Goal: Task Accomplishment & Management: Complete application form

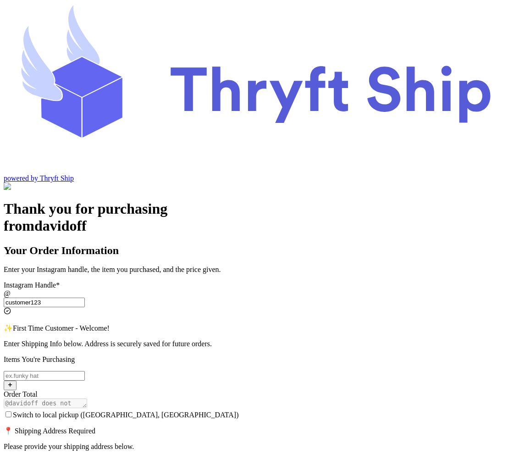
select select "CA"
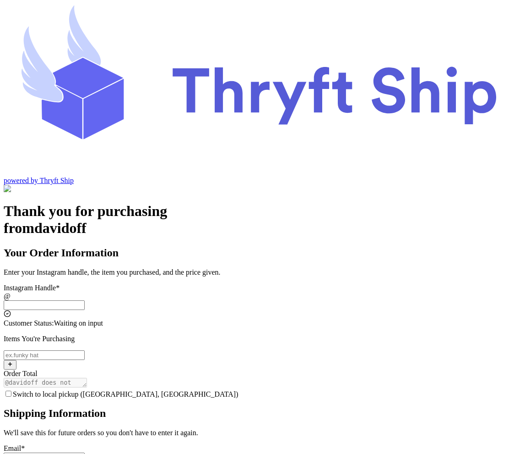
click at [85, 300] on input "Switch to local pickup ([GEOGRAPHIC_DATA], [GEOGRAPHIC_DATA])" at bounding box center [44, 305] width 81 height 10
type input "local9"
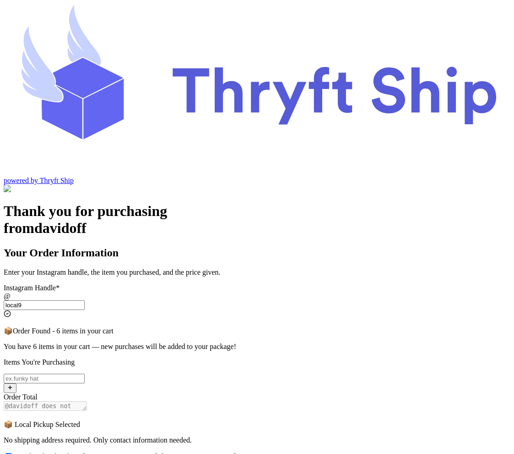
checkbox input "true"
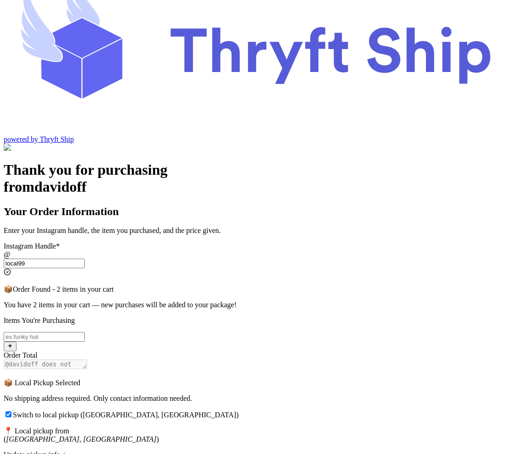
scroll to position [121, 0]
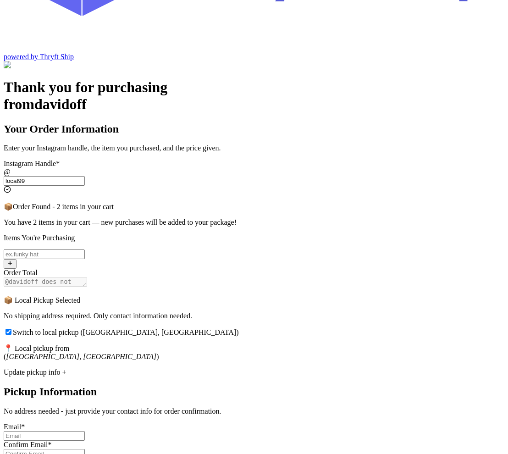
type input "local99"
click at [202, 368] on div "Update pickup info +" at bounding box center [254, 372] width 500 height 8
click at [85, 249] on input "Switch to local pickup (Stockton, CA)" at bounding box center [44, 254] width 81 height 10
type input "item104"
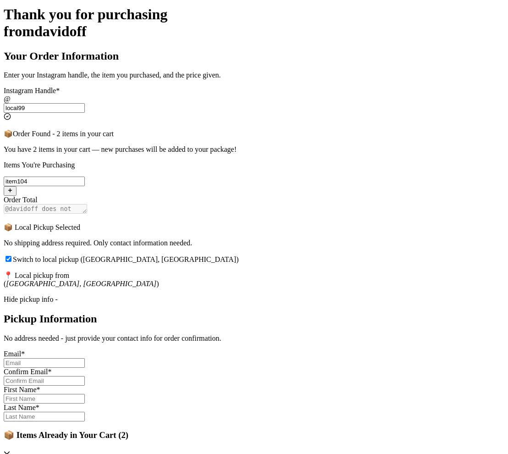
scroll to position [258, 0]
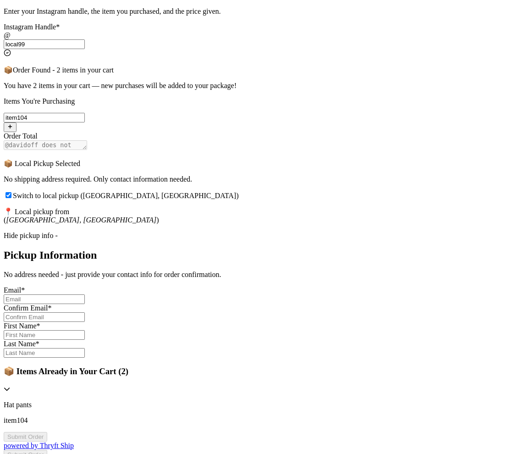
click at [85, 294] on input "Switch to local pickup (Stockton, CA)" at bounding box center [44, 299] width 81 height 10
type input "abdul@thryftship.com"
type input "[PERSON_NAME]"
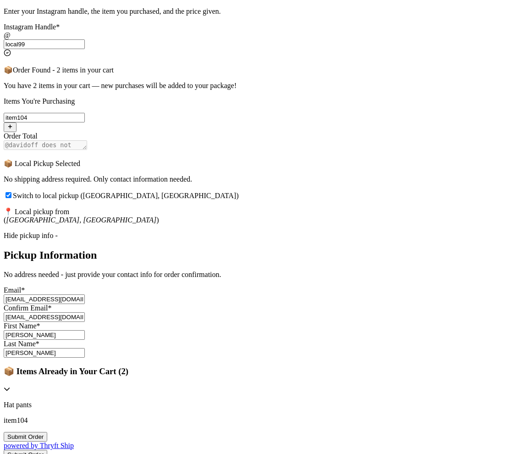
click at [85, 294] on input "[EMAIL_ADDRESS][DOMAIN_NAME]" at bounding box center [44, 299] width 81 height 10
type input "abdul+1@thryftship.com"
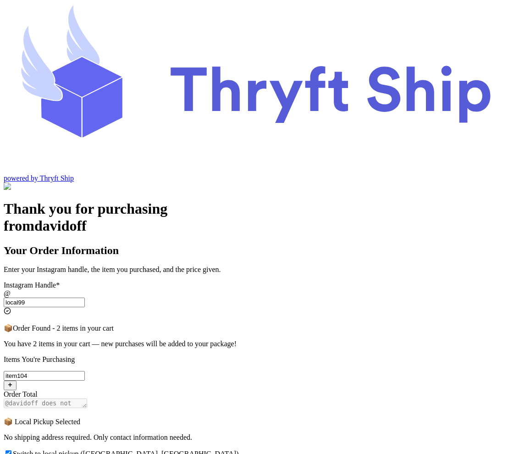
scroll to position [331, 0]
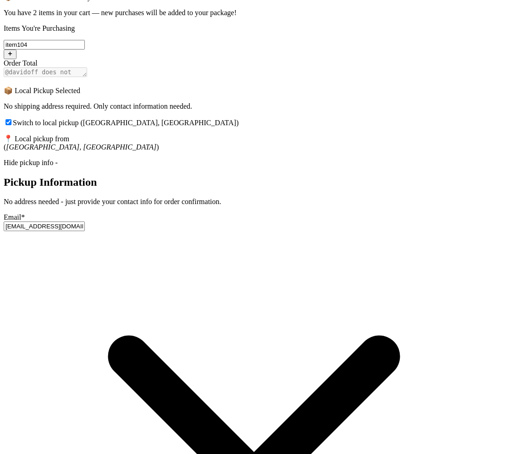
type input "abdul+1@thryftship.com"
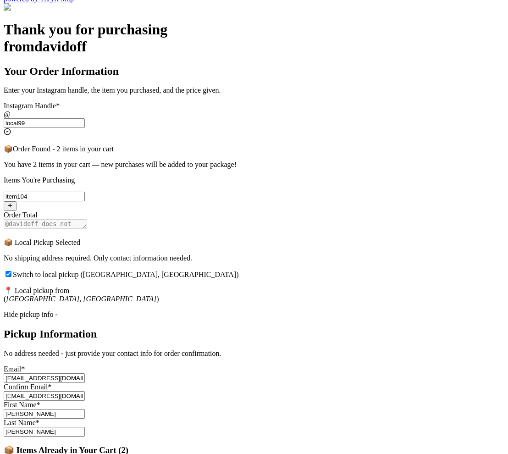
scroll to position [180, 0]
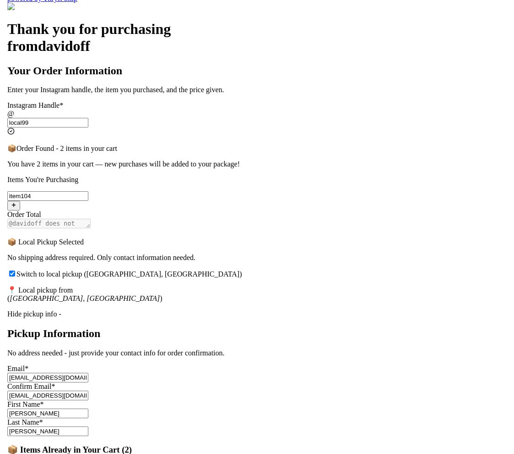
scroll to position [0, 0]
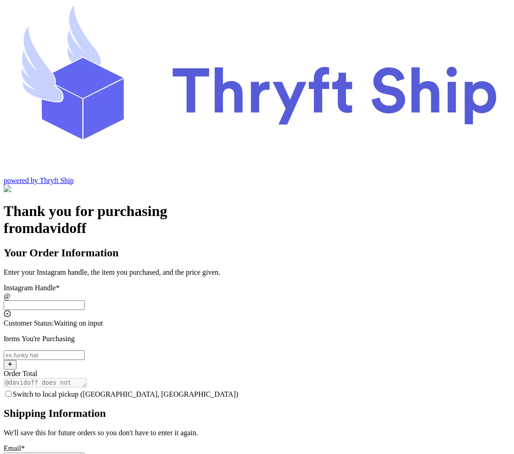
click at [85, 300] on input "Switch to local pickup ([GEOGRAPHIC_DATA], [GEOGRAPHIC_DATA])" at bounding box center [44, 305] width 81 height 10
type input "local99"
checkbox input "true"
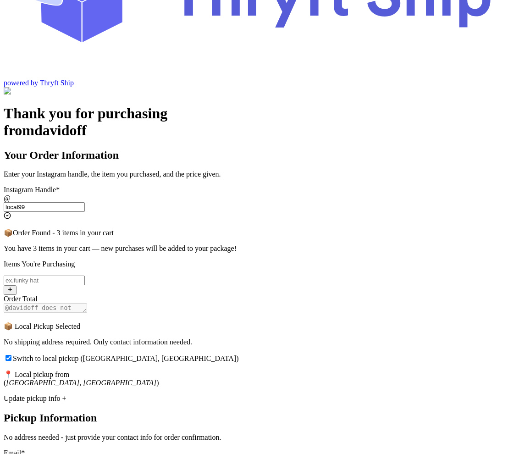
scroll to position [121, 0]
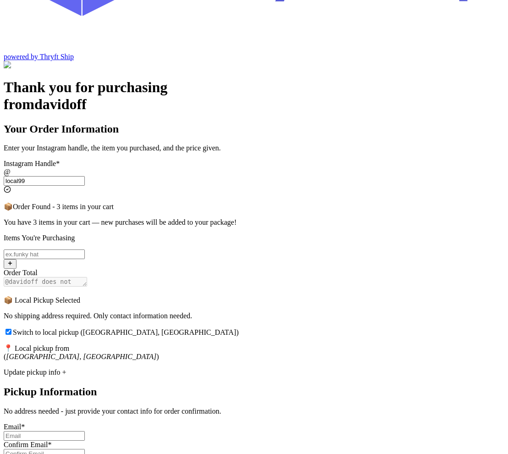
type input "local99"
click at [85, 249] on input "Switch to local pickup ([GEOGRAPHIC_DATA], [GEOGRAPHIC_DATA])" at bounding box center [44, 254] width 81 height 10
type input "Hat 2"
click at [184, 368] on div "Update pickup info +" at bounding box center [254, 372] width 500 height 8
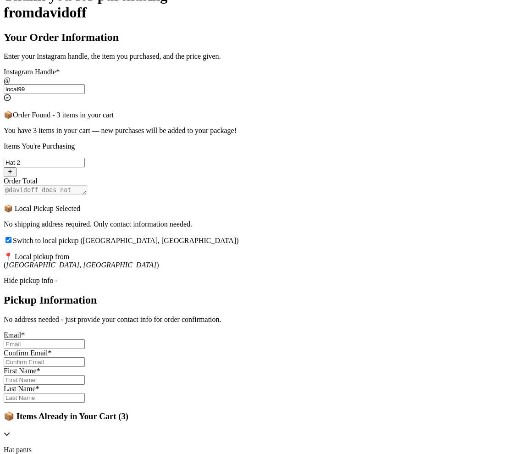
scroll to position [213, 0]
click at [85, 339] on input "Switch to local pickup (Stockton, CA)" at bounding box center [44, 344] width 81 height 10
type input "abdul@thryftship.com"
type input "[PERSON_NAME]"
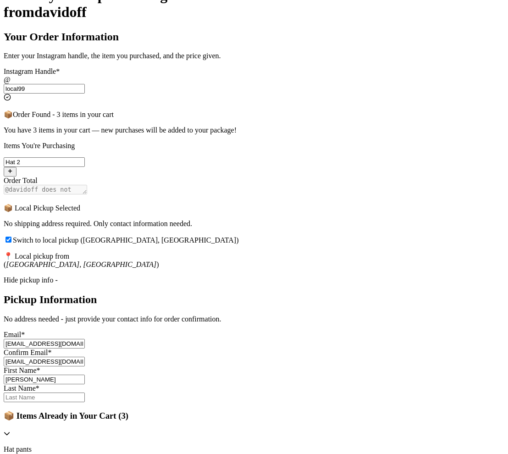
type input "[PERSON_NAME]"
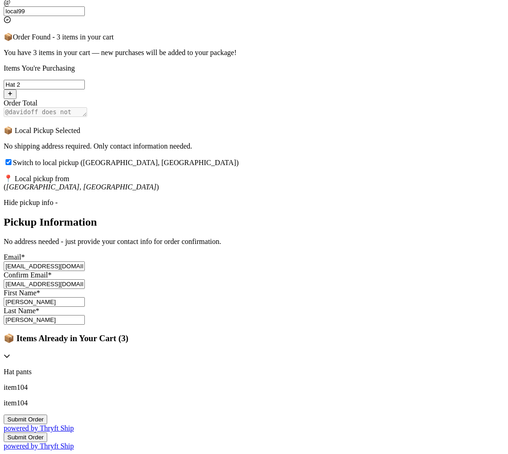
scroll to position [311, 0]
click at [85, 261] on input "abdul@thryftship.com" at bounding box center [44, 266] width 81 height 10
type input "[EMAIL_ADDRESS][DOMAIN_NAME]"
click at [85, 279] on input "abdul@thryftship.com" at bounding box center [44, 284] width 81 height 10
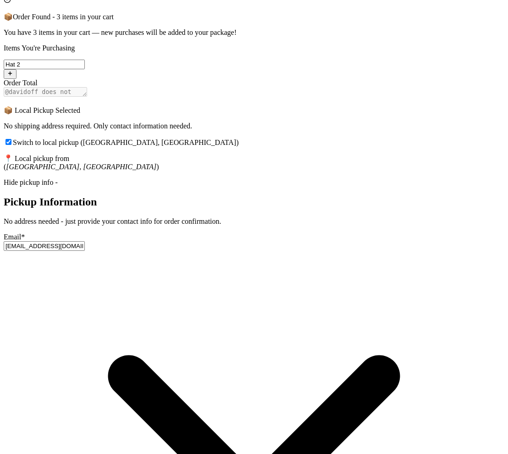
type input "abdul+1@thryftship.com"
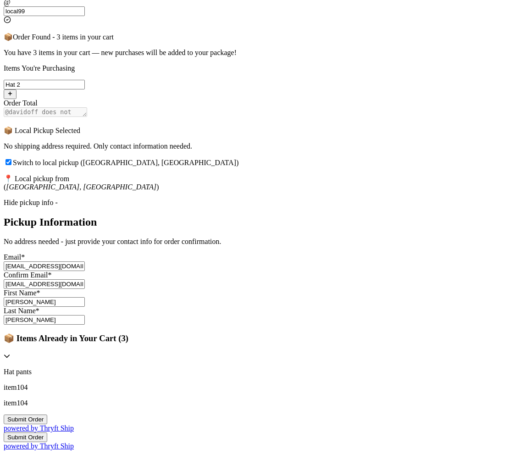
click at [47, 414] on button "Submit Order" at bounding box center [26, 419] width 44 height 10
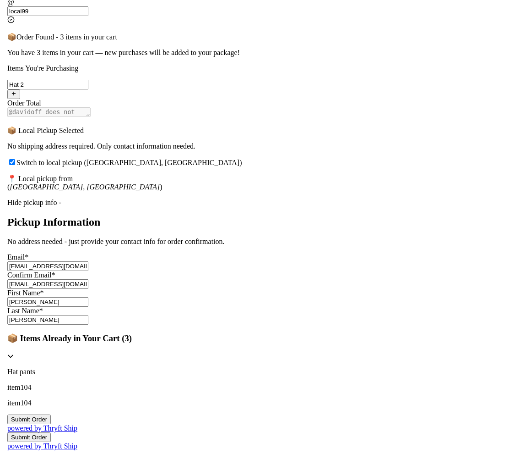
scroll to position [0, 0]
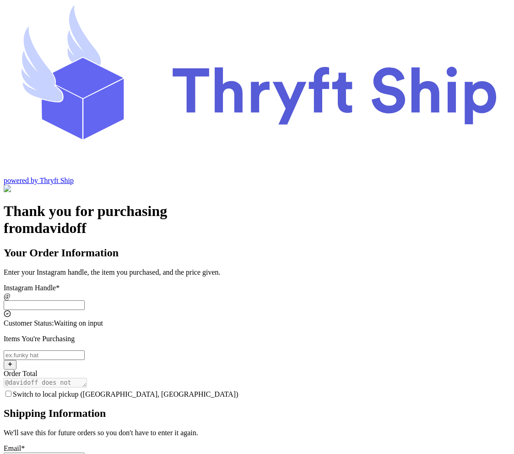
click at [85, 300] on input "Switch to local pickup ([GEOGRAPHIC_DATA], [GEOGRAPHIC_DATA])" at bounding box center [44, 305] width 81 height 10
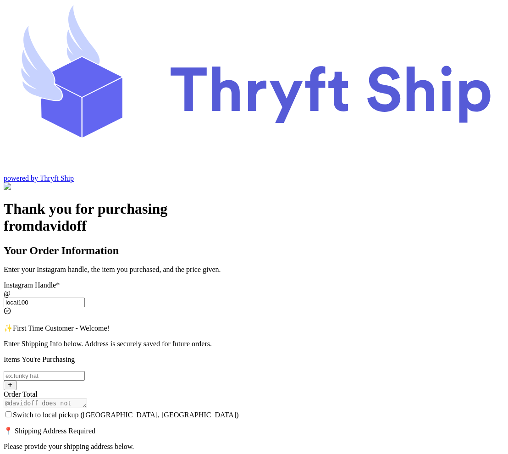
type input "local100"
click at [85, 371] on input "Switch to local pickup ([GEOGRAPHIC_DATA], [GEOGRAPHIC_DATA])" at bounding box center [44, 376] width 81 height 10
type input "Item101"
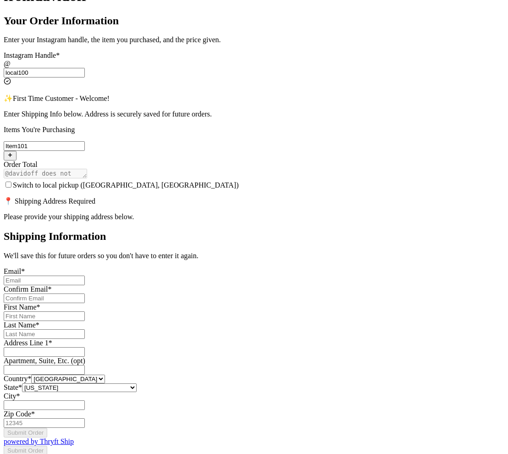
scroll to position [231, 0]
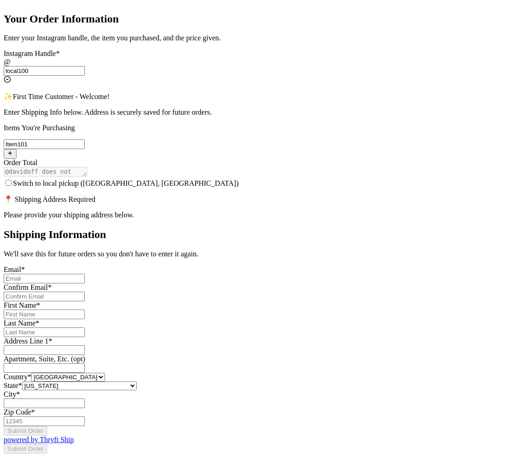
click at [205, 179] on span "Switch to local pickup ([GEOGRAPHIC_DATA], [GEOGRAPHIC_DATA])" at bounding box center [126, 183] width 226 height 8
click at [11, 180] on input "Switch to local pickup ([GEOGRAPHIC_DATA], [GEOGRAPHIC_DATA])" at bounding box center [8, 183] width 6 height 6
checkbox input "true"
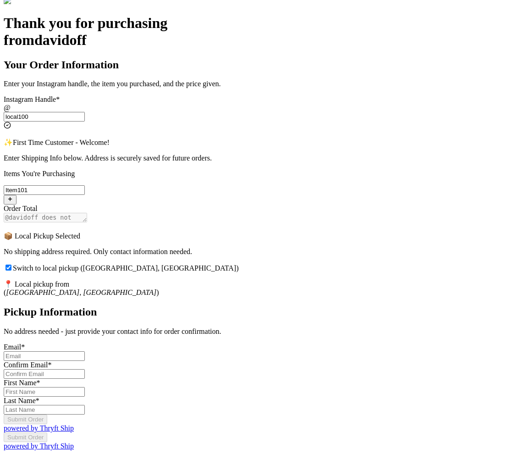
click at [85, 351] on input "Switch to local pickup ([GEOGRAPHIC_DATA], [GEOGRAPHIC_DATA])" at bounding box center [44, 356] width 81 height 10
type input "[EMAIL_ADDRESS][DOMAIN_NAME]"
type input "[PERSON_NAME]"
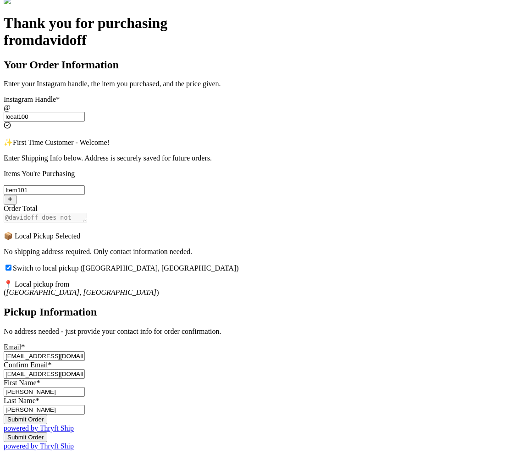
click at [85, 351] on input "[EMAIL_ADDRESS][DOMAIN_NAME]" at bounding box center [44, 356] width 81 height 10
type input "[EMAIL_ADDRESS][DOMAIN_NAME]"
click at [85, 369] on input "abdul@thryftship.com" at bounding box center [44, 374] width 81 height 10
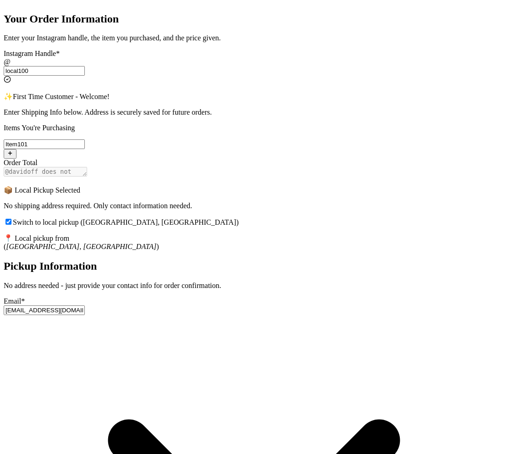
type input "[EMAIL_ADDRESS][DOMAIN_NAME]"
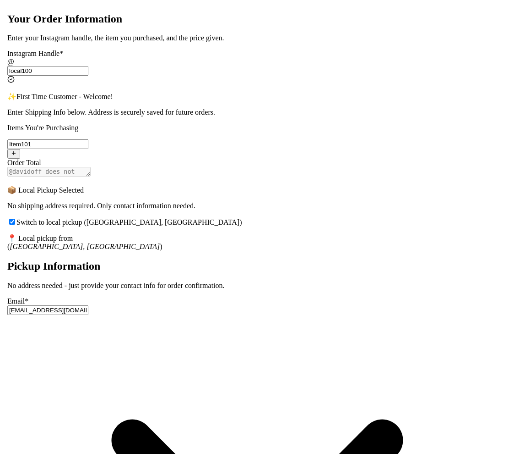
scroll to position [0, 0]
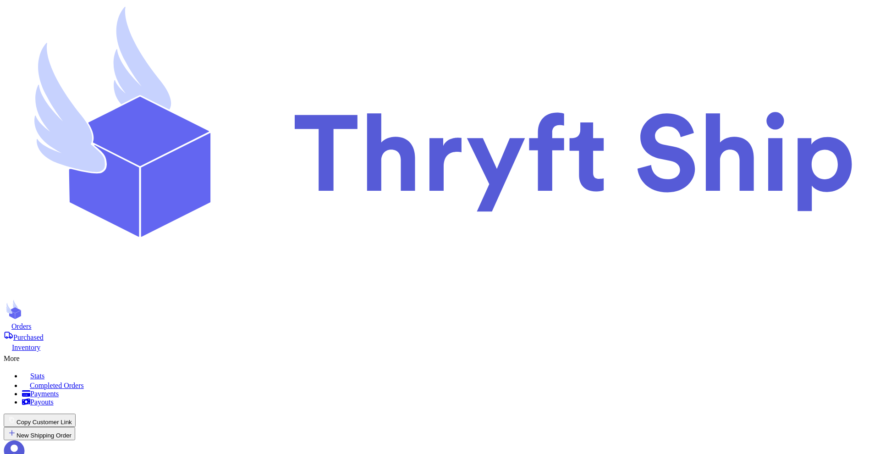
type input "Item101"
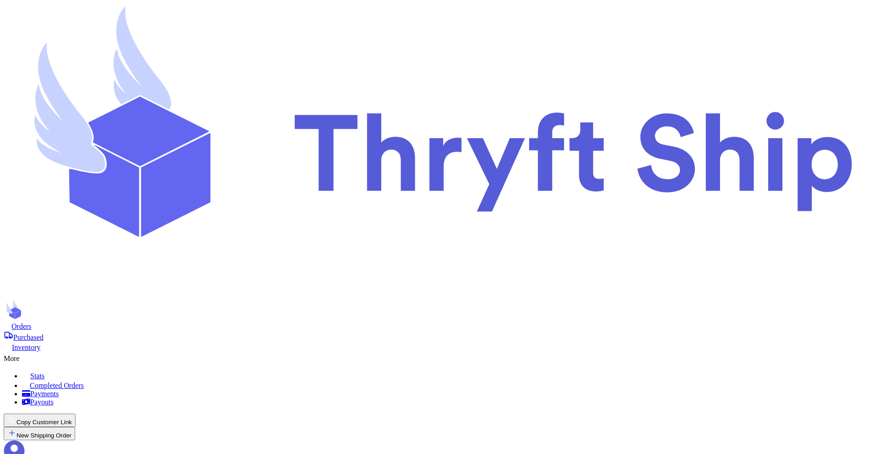
click at [614, 351] on div "More" at bounding box center [440, 356] width 872 height 11
click at [84, 381] on span "Completed Orders" at bounding box center [57, 385] width 54 height 8
click at [32, 322] on span "Orders" at bounding box center [21, 326] width 20 height 8
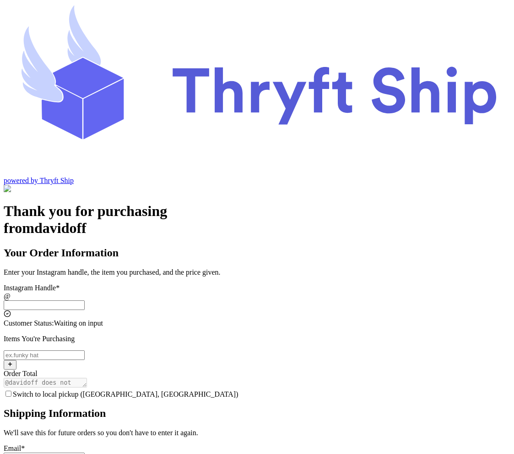
click at [85, 300] on input "Switch to local pickup ([GEOGRAPHIC_DATA], [GEOGRAPHIC_DATA])" at bounding box center [44, 305] width 81 height 10
type input "local100"
checkbox input "true"
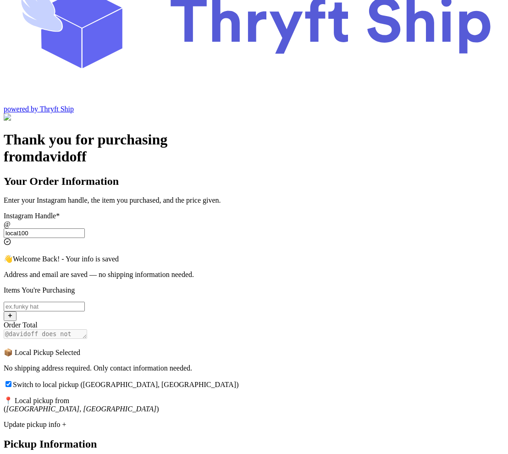
scroll to position [80, 0]
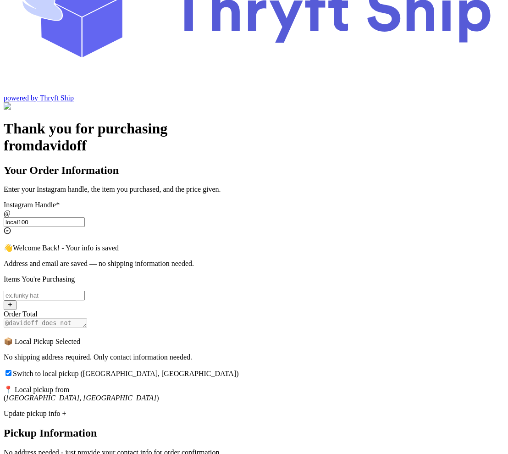
type input "local100"
click at [85, 290] on input "Switch to local pickup ([GEOGRAPHIC_DATA], [GEOGRAPHIC_DATA])" at bounding box center [44, 295] width 81 height 10
type input "item102"
click at [212, 409] on div "Update pickup info +" at bounding box center [254, 413] width 500 height 8
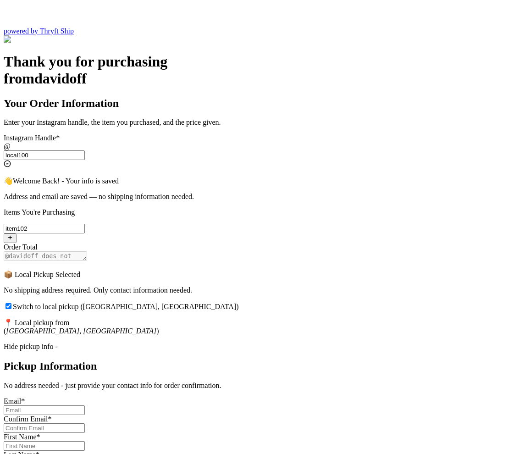
scroll to position [157, 0]
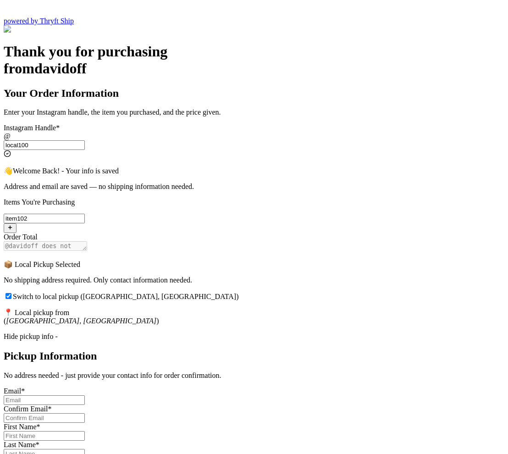
click at [85, 395] on input "Switch to local pickup ([GEOGRAPHIC_DATA], [GEOGRAPHIC_DATA])" at bounding box center [44, 400] width 81 height 10
type input "abdul@thryftship.com"
type input "Ross"
type input "Geller"
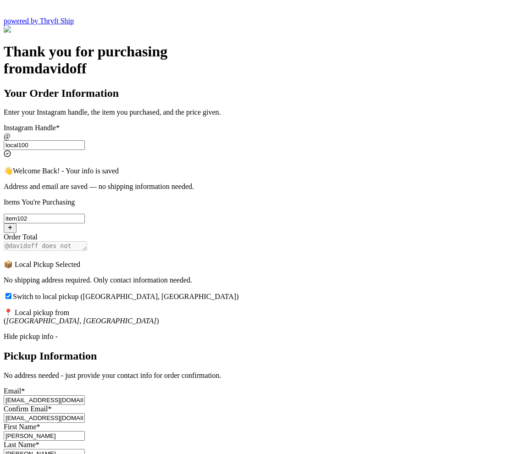
click at [85, 395] on input "abdul@thryftship.com" at bounding box center [44, 400] width 81 height 10
drag, startPoint x: 236, startPoint y: 343, endPoint x: 29, endPoint y: 345, distance: 207.5
click at [29, 345] on div "Thank you for purchasing from davidoff Your Order Information Enter your Instag…" at bounding box center [254, 268] width 500 height 451
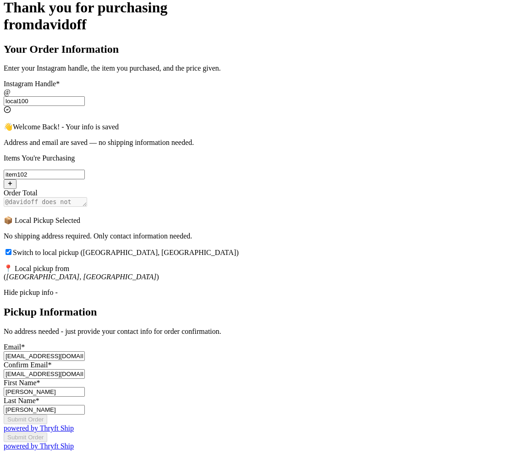
scroll to position [225, 0]
type input "abdul+2@thryftship.com"
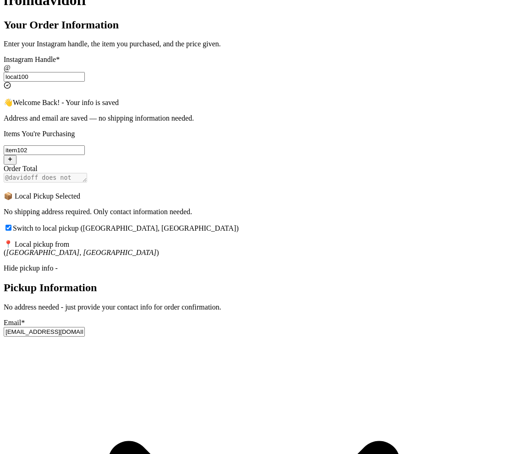
drag, startPoint x: 243, startPoint y: 315, endPoint x: 59, endPoint y: 311, distance: 184.2
paste input "+2"
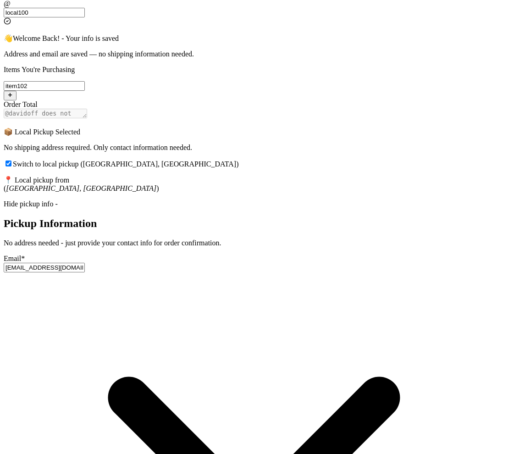
type input "abdul+2@thryftship.com"
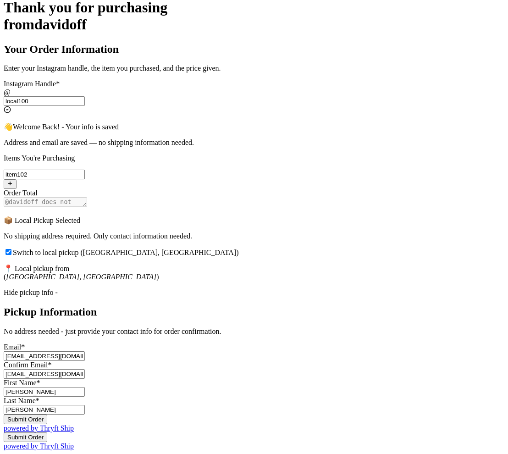
click at [85, 387] on input "Ross" at bounding box center [44, 392] width 81 height 10
type input "Monica"
click at [47, 414] on button "Submit Order" at bounding box center [26, 419] width 44 height 10
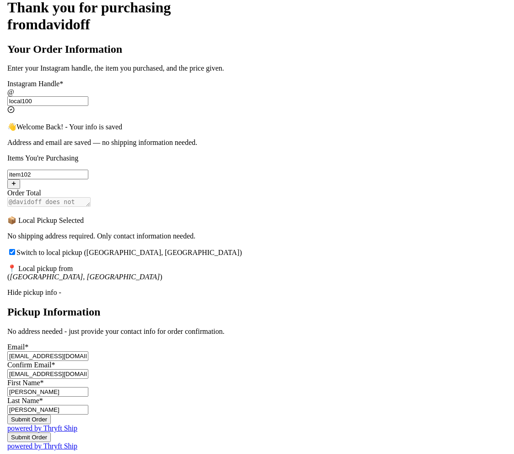
scroll to position [0, 0]
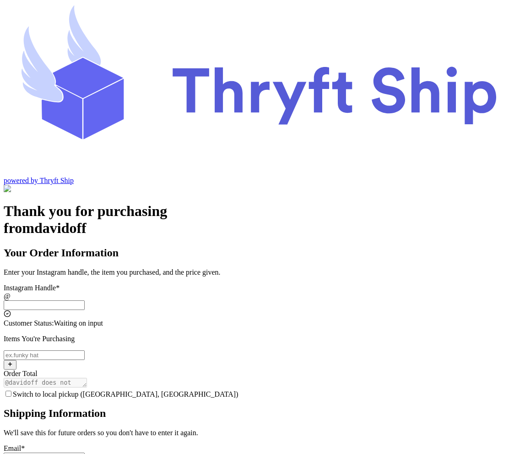
click at [85, 300] on input "Switch to local pickup ([GEOGRAPHIC_DATA], [GEOGRAPHIC_DATA])" at bounding box center [44, 305] width 81 height 10
type input "local100"
checkbox input "true"
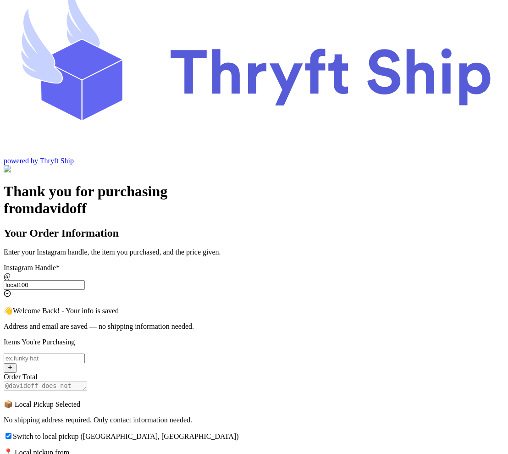
scroll to position [80, 0]
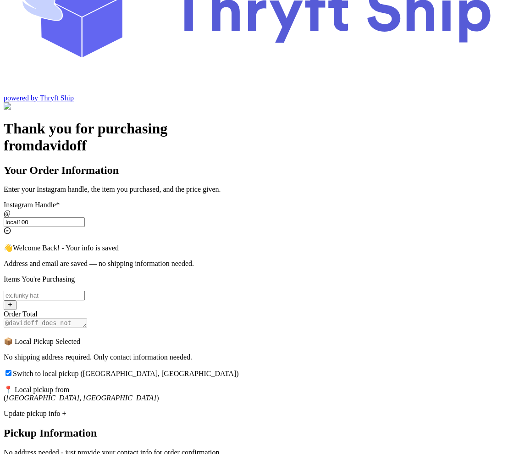
type input "local100"
click at [200, 409] on div "Update pickup info +" at bounding box center [254, 413] width 500 height 8
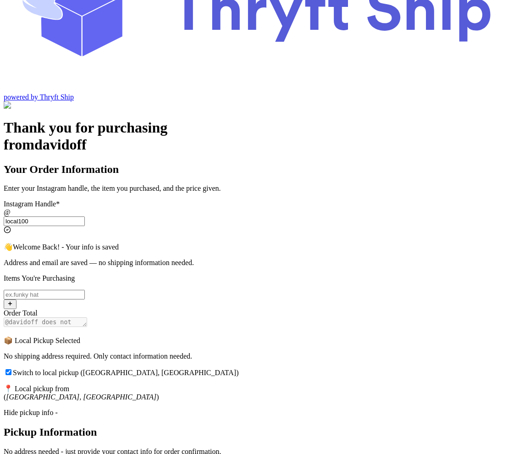
scroll to position [282, 0]
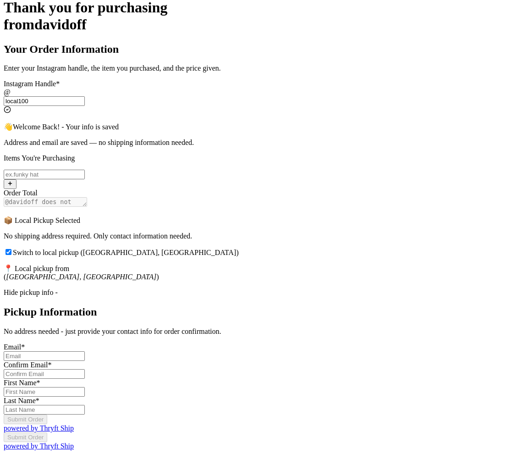
click at [85, 351] on input "Switch to local pickup ([GEOGRAPHIC_DATA], [GEOGRAPHIC_DATA])" at bounding box center [44, 356] width 81 height 10
type input "[EMAIL_ADDRESS][DOMAIN_NAME]"
type input "[PERSON_NAME]"
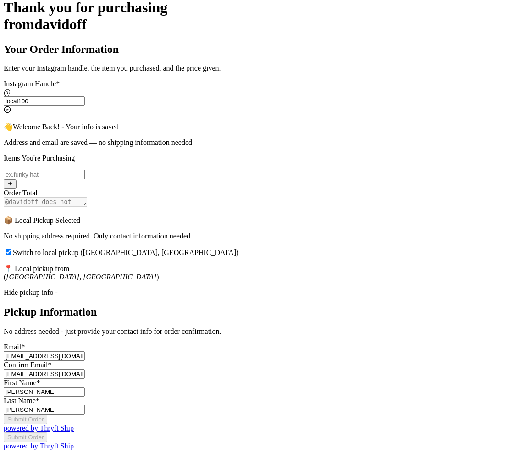
click at [85, 351] on input "[EMAIL_ADDRESS][DOMAIN_NAME]" at bounding box center [44, 356] width 81 height 10
drag, startPoint x: 245, startPoint y: 221, endPoint x: 79, endPoint y: 220, distance: 165.8
click at [79, 220] on div "Thank you for purchasing from davidoff Your Order Information Enter your Instag…" at bounding box center [254, 224] width 500 height 451
type input "[EMAIL_ADDRESS][DOMAIN_NAME]"
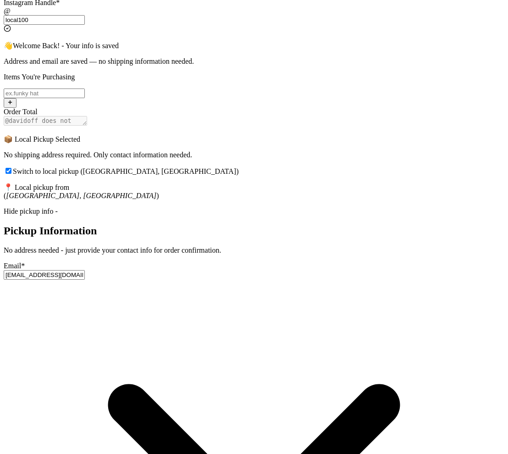
drag, startPoint x: 235, startPoint y: 259, endPoint x: 118, endPoint y: 250, distance: 117.6
paste input "+3"
type input "abdul+3@thryftship.com"
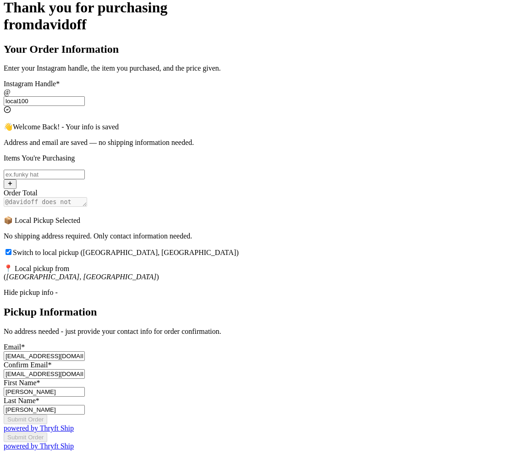
click at [449, 272] on div "Thank you for purchasing from davidoff Your Order Information Enter your Instag…" at bounding box center [254, 224] width 500 height 451
click at [85, 405] on input "[PERSON_NAME]" at bounding box center [44, 410] width 81 height 10
type input "Kashan"
click at [412, 341] on div "Thank you for purchasing from davidoff Your Order Information Enter your Instag…" at bounding box center [254, 224] width 500 height 451
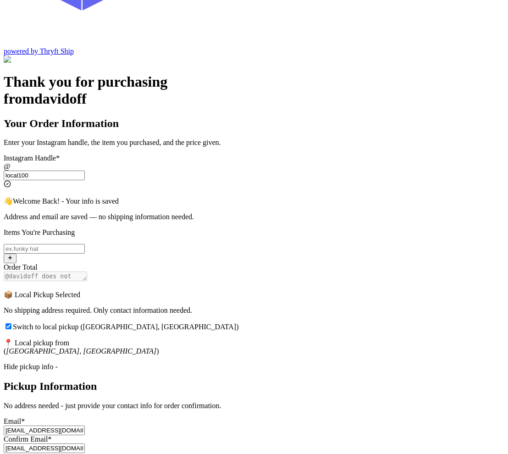
scroll to position [36, 0]
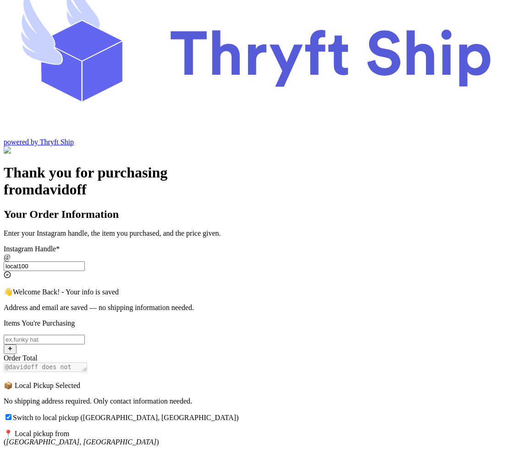
click at [85, 334] on input "Switch to local pickup ([GEOGRAPHIC_DATA], [GEOGRAPHIC_DATA])" at bounding box center [44, 339] width 81 height 10
type input "Item101"
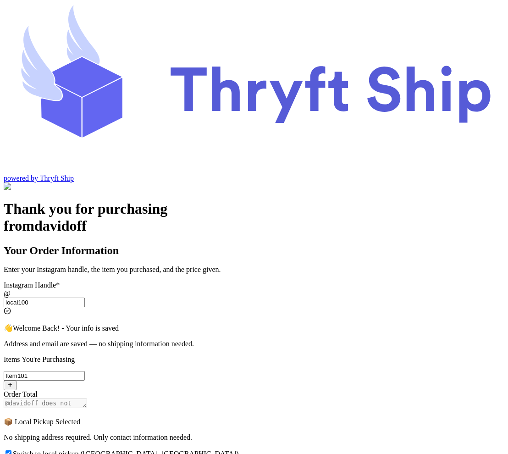
scroll to position [281, 0]
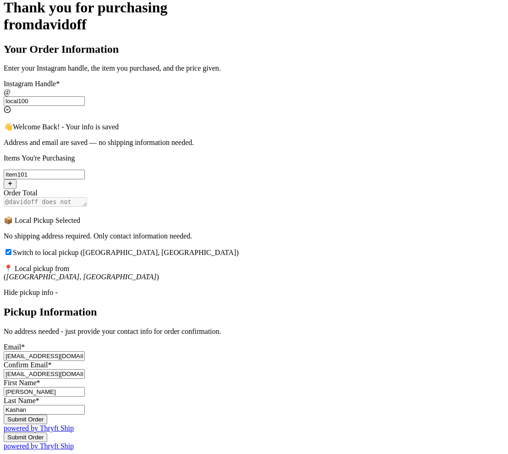
click at [47, 414] on button "Submit Order" at bounding box center [26, 419] width 44 height 10
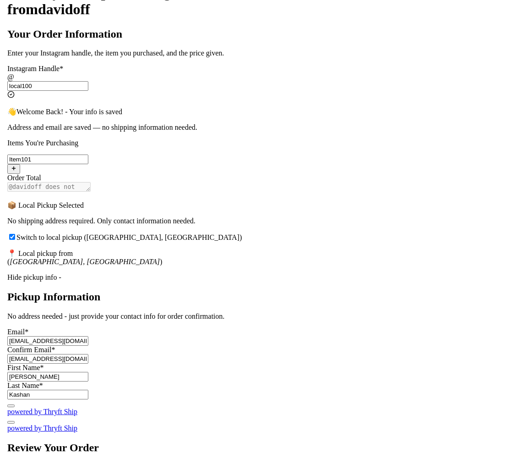
scroll to position [0, 0]
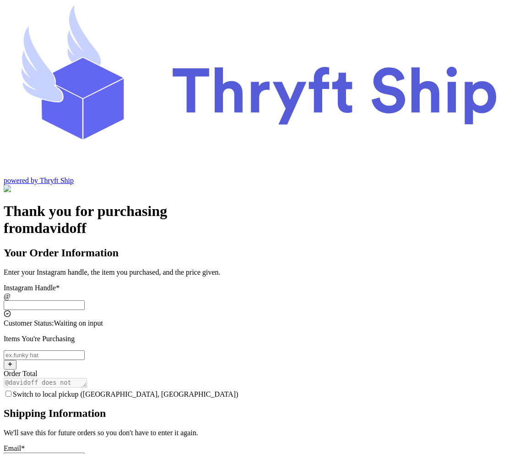
click at [85, 300] on input "Switch to local pickup ([GEOGRAPHIC_DATA], [GEOGRAPHIC_DATA])" at bounding box center [44, 305] width 81 height 10
type input "local100"
checkbox input "true"
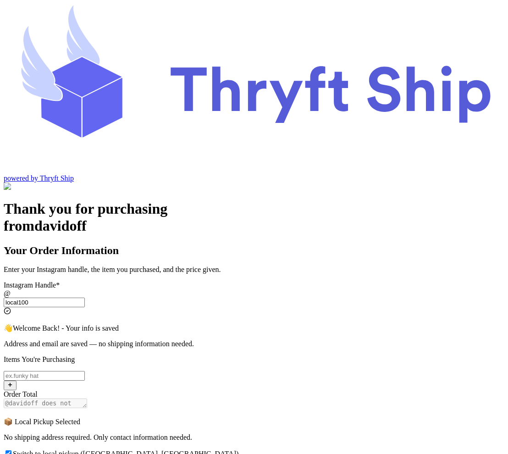
type input "local100"
click at [435, 200] on div "Thank you for purchasing from davidoff Your Order Information Enter your Instag…" at bounding box center [254, 425] width 500 height 451
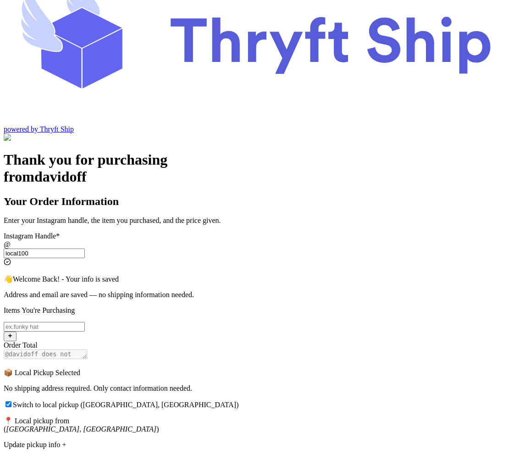
scroll to position [80, 0]
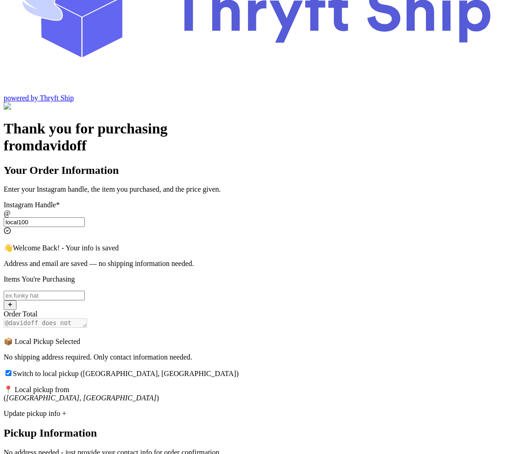
click at [202, 409] on div "Update pickup info +" at bounding box center [254, 413] width 500 height 8
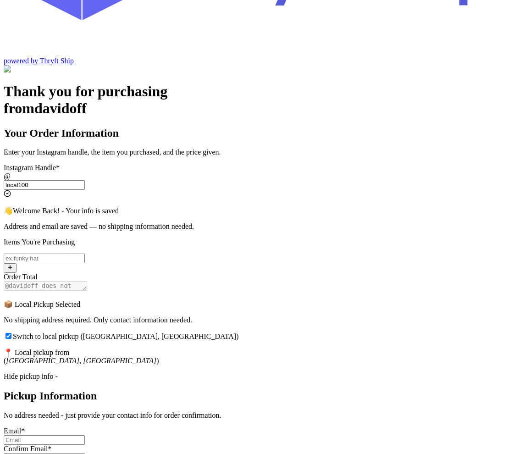
scroll to position [176, 0]
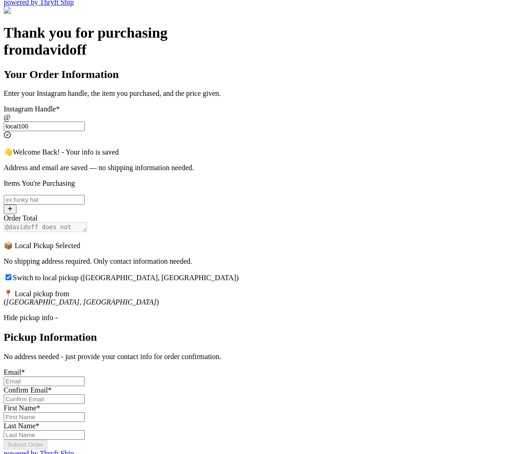
click at [85, 376] on input "Switch to local pickup ([GEOGRAPHIC_DATA], [GEOGRAPHIC_DATA])" at bounding box center [44, 381] width 81 height 10
type input "[EMAIL_ADDRESS][DOMAIN_NAME]"
type input "[PERSON_NAME]"
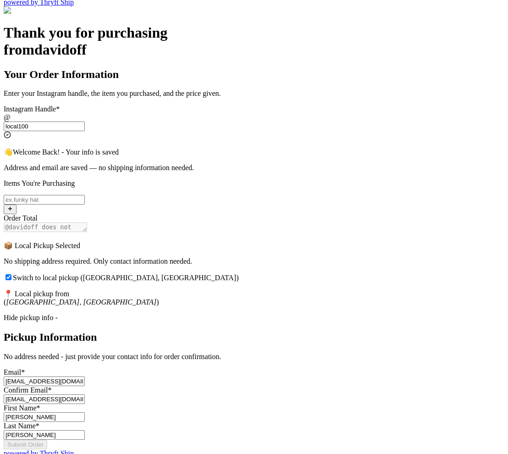
click at [85, 376] on input "[EMAIL_ADDRESS][DOMAIN_NAME]" at bounding box center [44, 381] width 81 height 10
type input "abdul+4@thryftship.com"
click at [85, 394] on input "[EMAIL_ADDRESS][DOMAIN_NAME]" at bounding box center [44, 399] width 81 height 10
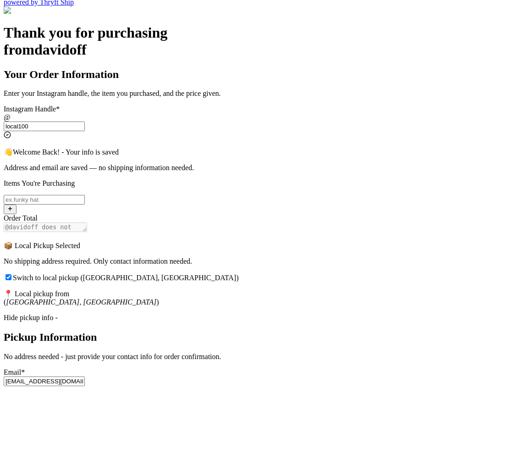
type input "abdul+4@thryftship.com"
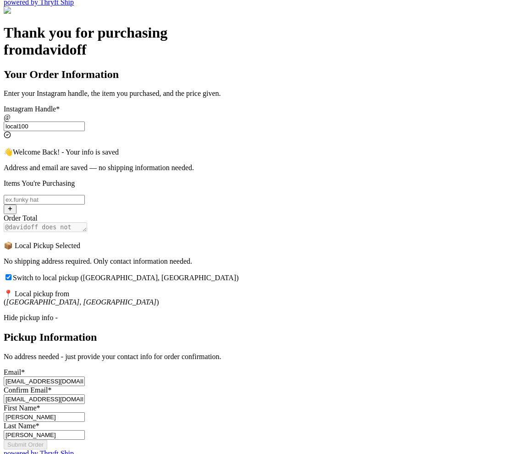
scroll to position [282, 0]
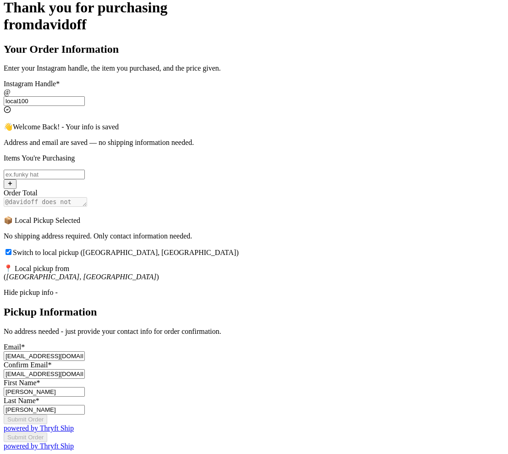
click at [85, 405] on input "Geller" at bounding box center [44, 410] width 81 height 10
type input "Kashan"
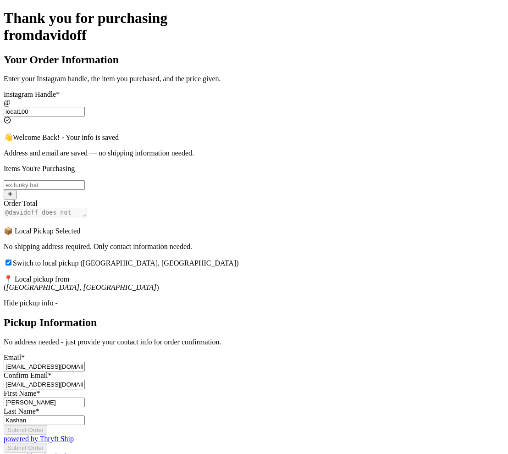
scroll to position [115, 0]
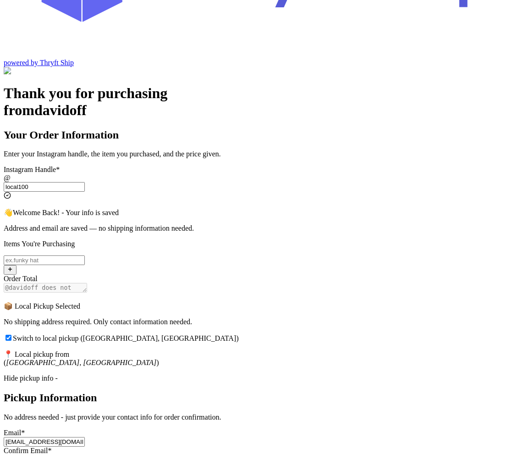
click at [85, 255] on input "Switch to local pickup ([GEOGRAPHIC_DATA], [GEOGRAPHIC_DATA])" at bounding box center [44, 260] width 81 height 10
type input "Hat 2"
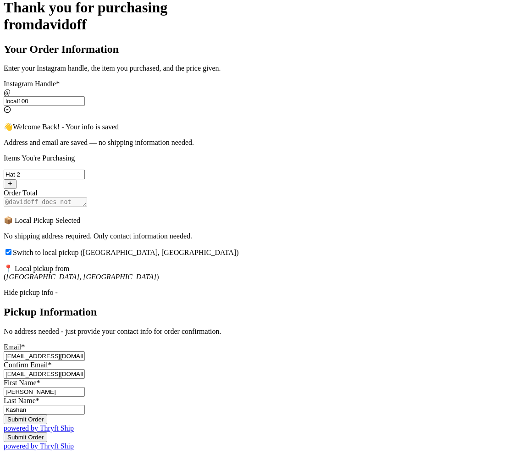
scroll to position [282, 0]
click at [47, 414] on button "Submit Order" at bounding box center [26, 419] width 44 height 10
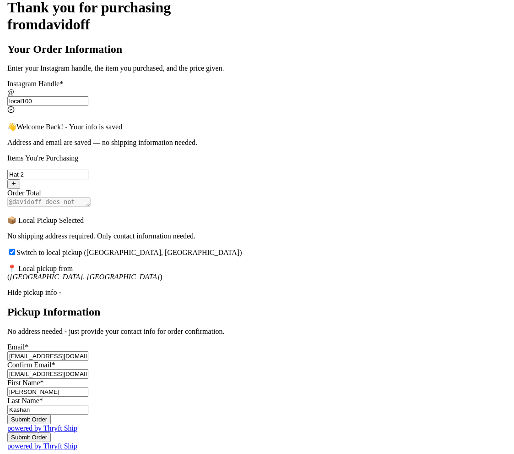
scroll to position [0, 0]
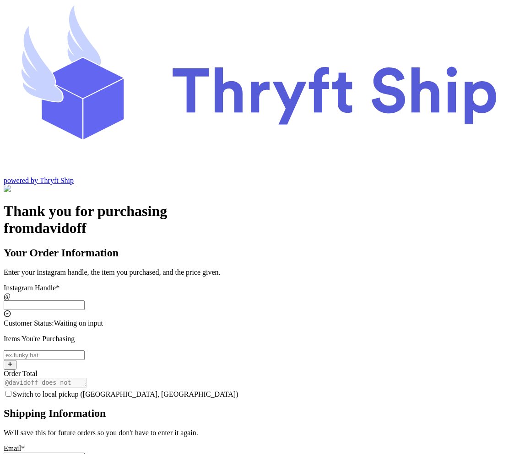
click at [85, 300] on input "Switch to local pickup ([GEOGRAPHIC_DATA], [GEOGRAPHIC_DATA])" at bounding box center [44, 305] width 81 height 10
type input "local100"
checkbox input "true"
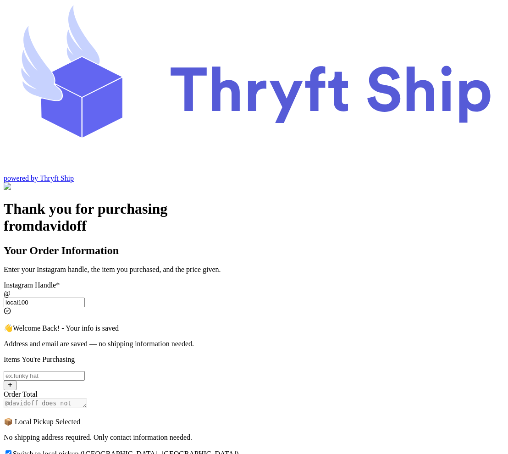
click at [85, 371] on input "Switch to local pickup ([GEOGRAPHIC_DATA], [GEOGRAPHIC_DATA])" at bounding box center [44, 376] width 81 height 10
type input "item104"
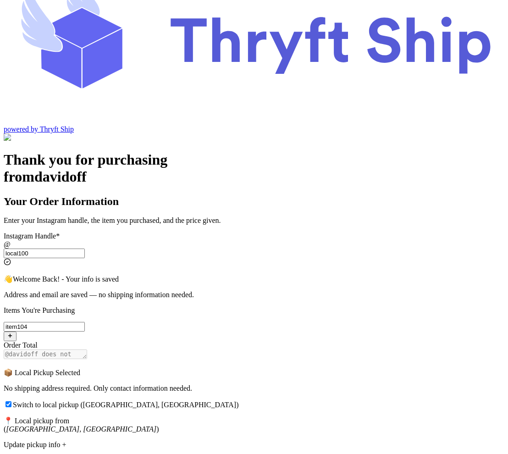
scroll to position [80, 0]
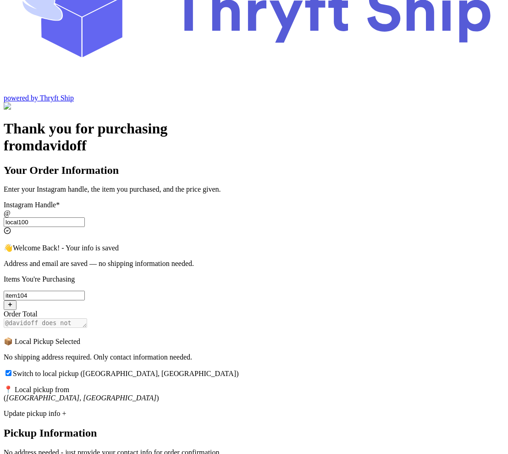
click at [204, 409] on div "Update pickup info +" at bounding box center [254, 413] width 500 height 8
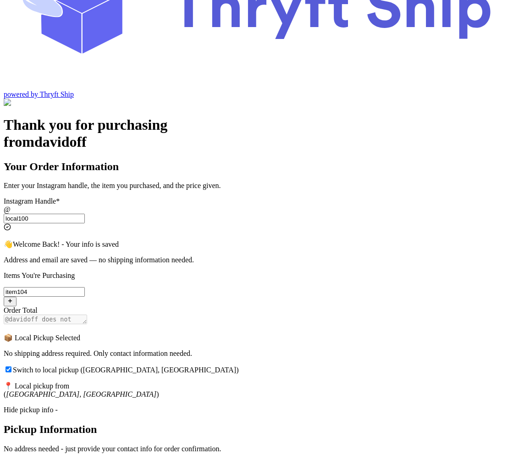
scroll to position [185, 0]
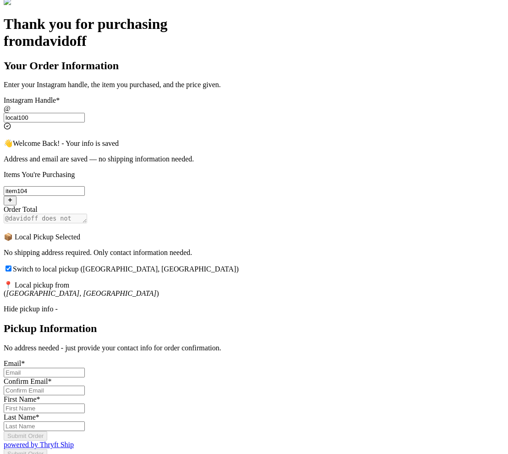
click at [85, 367] on input "Switch to local pickup ([GEOGRAPHIC_DATA], [GEOGRAPHIC_DATA])" at bounding box center [44, 372] width 81 height 10
type input "[EMAIL_ADDRESS][DOMAIN_NAME]"
type input "[PERSON_NAME]"
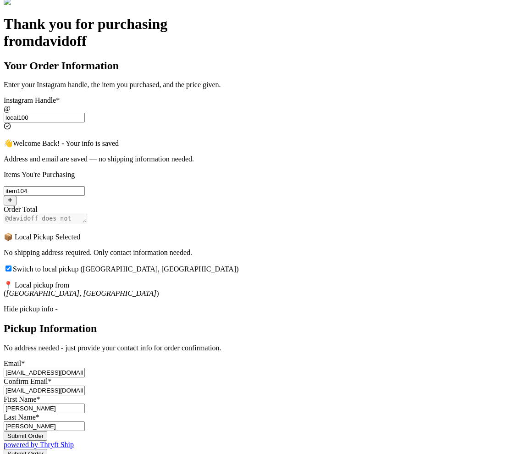
click at [85, 367] on input "[EMAIL_ADDRESS][DOMAIN_NAME]" at bounding box center [44, 372] width 81 height 10
drag, startPoint x: 237, startPoint y: 323, endPoint x: 138, endPoint y: 317, distance: 99.1
click at [138, 317] on div "Your Order Information Enter your Instagram handle, the item you purchased, and…" at bounding box center [254, 263] width 500 height 407
type input "[EMAIL_ADDRESS][DOMAIN_NAME]"
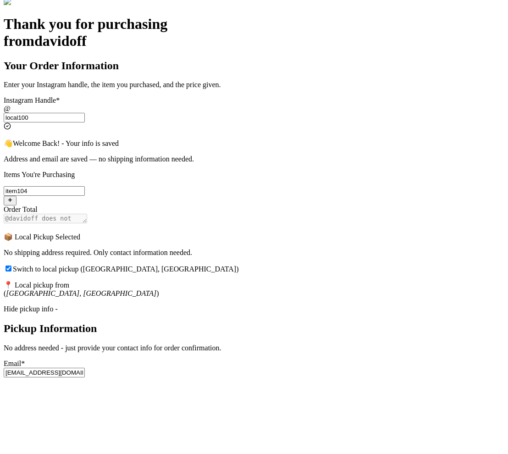
drag, startPoint x: 237, startPoint y: 357, endPoint x: 115, endPoint y: 353, distance: 122.4
paste input "+5"
type input "[EMAIL_ADDRESS][DOMAIN_NAME]"
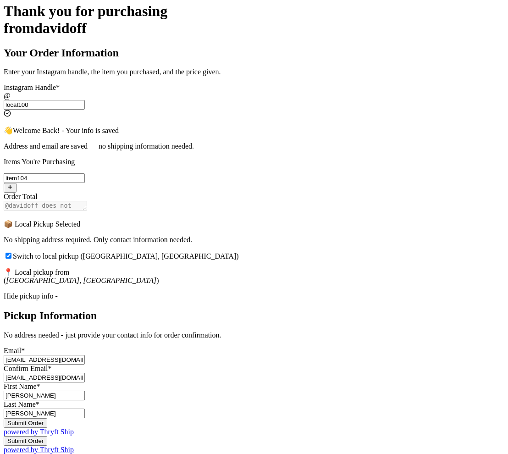
scroll to position [282, 0]
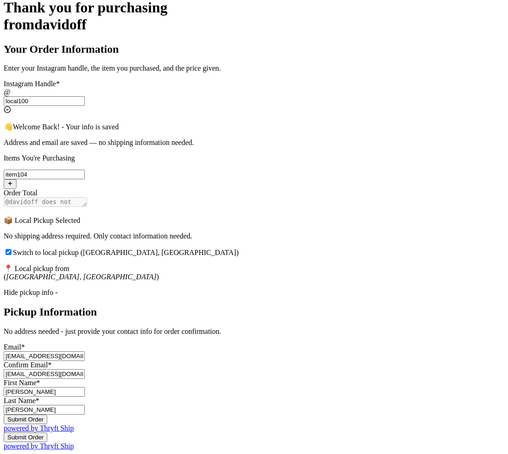
click at [85, 387] on input "[PERSON_NAME]" at bounding box center [44, 392] width 81 height 10
type input "[PERSON_NAME]"
click at [85, 405] on input "[PERSON_NAME]" at bounding box center [44, 410] width 81 height 10
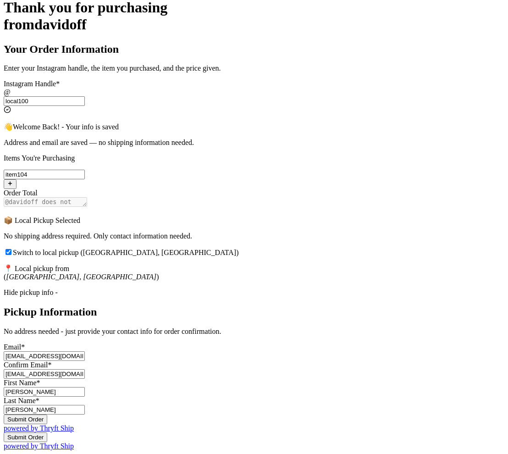
click at [85, 405] on input "[PERSON_NAME]" at bounding box center [44, 410] width 81 height 10
type input "Gas"
click at [446, 316] on div "Thank you for purchasing from davidoff Your Order Information Enter your Instag…" at bounding box center [254, 224] width 500 height 451
click at [47, 414] on button "Submit Order" at bounding box center [26, 419] width 44 height 10
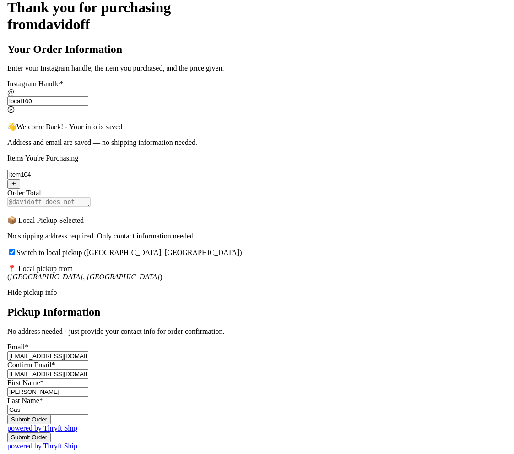
scroll to position [0, 0]
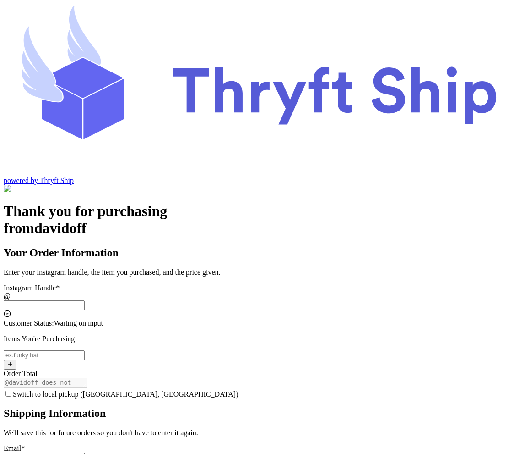
click at [85, 300] on input "Switch to local pickup ([GEOGRAPHIC_DATA], [GEOGRAPHIC_DATA])" at bounding box center [44, 305] width 81 height 10
type input "local100"
checkbox input "true"
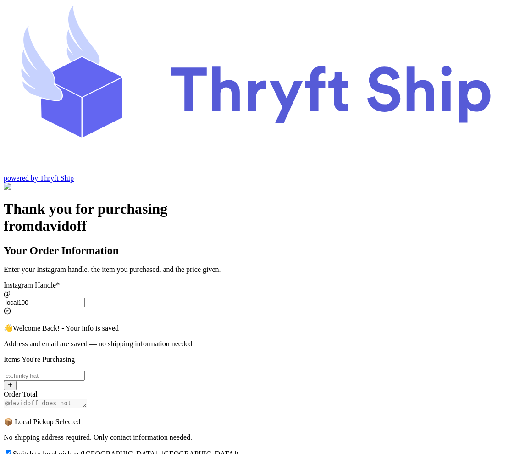
scroll to position [20, 0]
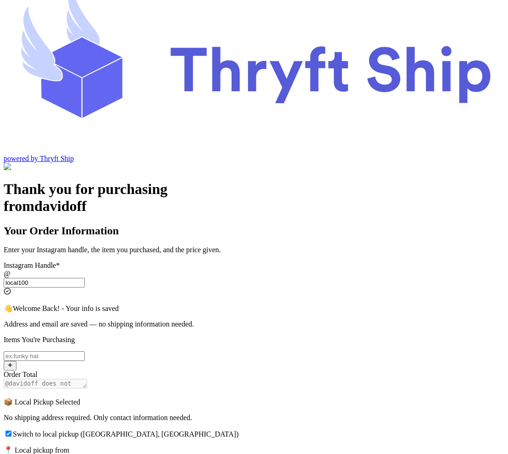
type input "local100"
click at [85, 351] on input "Switch to local pickup ([GEOGRAPHIC_DATA], [GEOGRAPHIC_DATA])" at bounding box center [44, 356] width 81 height 10
type input "Hat 2"
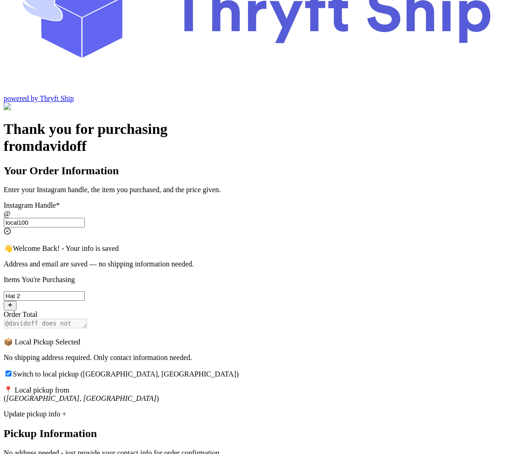
scroll to position [80, 0]
click at [176, 409] on div "Update pickup info +" at bounding box center [254, 413] width 500 height 8
type input "[EMAIL_ADDRESS][DOMAIN_NAME]"
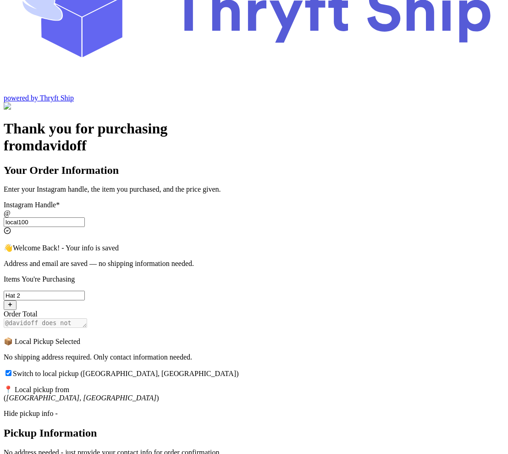
type input "[PERSON_NAME]"
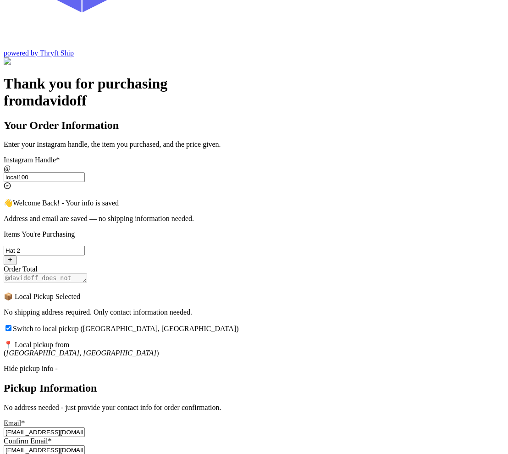
scroll to position [282, 0]
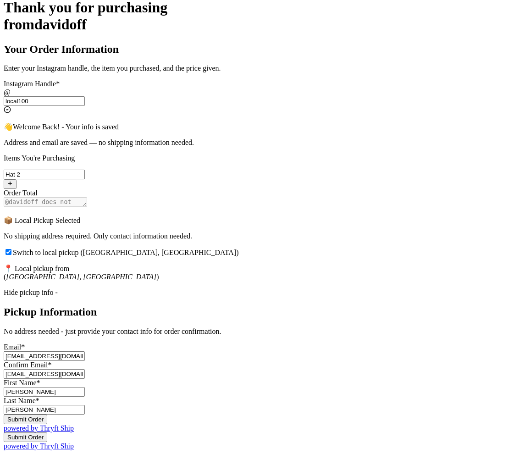
click at [85, 351] on input "[EMAIL_ADDRESS][DOMAIN_NAME]" at bounding box center [44, 356] width 81 height 10
type input "[EMAIL_ADDRESS][DOMAIN_NAME]"
click at [85, 369] on input "[EMAIL_ADDRESS][DOMAIN_NAME]" at bounding box center [44, 374] width 81 height 10
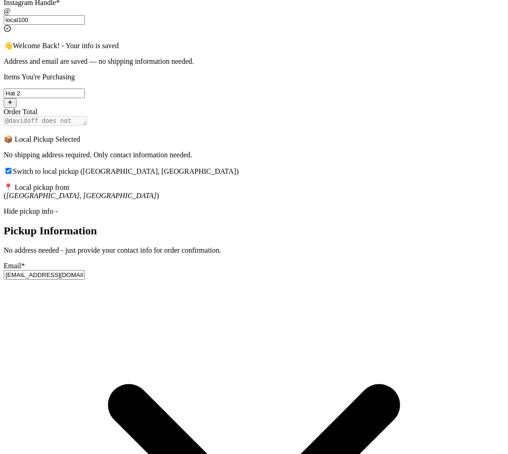
drag, startPoint x: 235, startPoint y: 223, endPoint x: 86, endPoint y: 221, distance: 149.8
drag, startPoint x: 208, startPoint y: 261, endPoint x: 76, endPoint y: 251, distance: 132.8
paste input "+2"
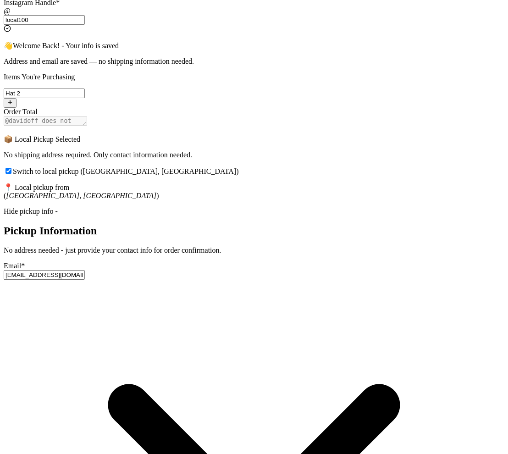
type input "[EMAIL_ADDRESS][DOMAIN_NAME]"
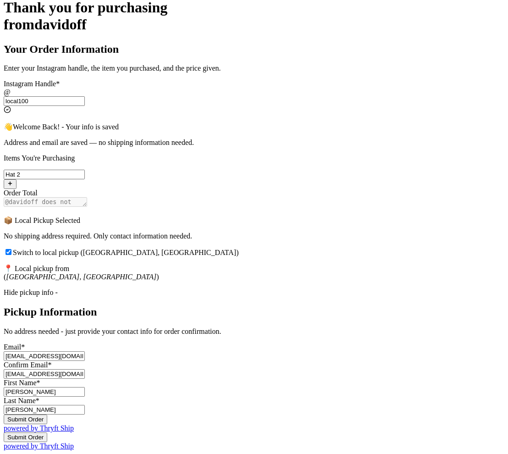
click at [85, 405] on input "[PERSON_NAME]" at bounding box center [44, 410] width 81 height 10
click at [85, 387] on input "[PERSON_NAME]" at bounding box center [44, 392] width 81 height 10
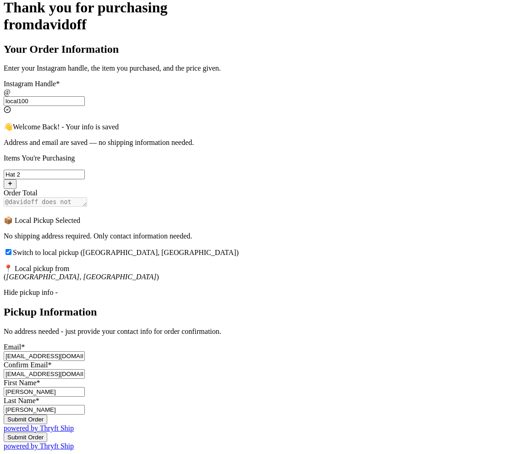
click at [85, 387] on input "[PERSON_NAME]" at bounding box center [44, 392] width 81 height 10
type input "Bing"
click at [47, 414] on button "Submit Order" at bounding box center [26, 419] width 44 height 10
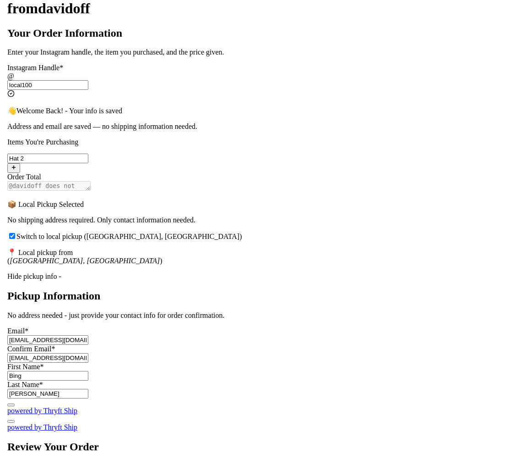
scroll to position [0, 0]
